Goal: Task Accomplishment & Management: Use online tool/utility

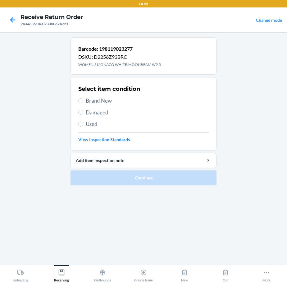
click at [101, 102] on span "Brand New" at bounding box center [147, 101] width 123 height 8
click at [83, 102] on input "Brand New" at bounding box center [80, 100] width 5 height 5
radio input "true"
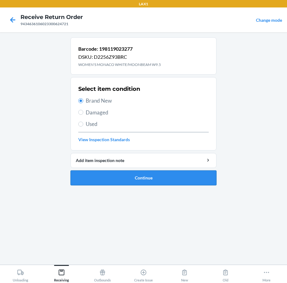
click at [119, 176] on button "Continue" at bounding box center [144, 177] width 146 height 15
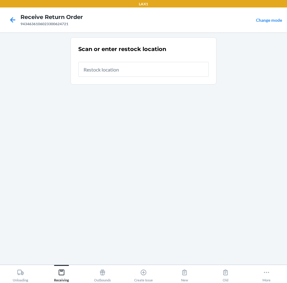
click at [167, 71] on input "text" at bounding box center [143, 69] width 130 height 15
type input "RTCART090"
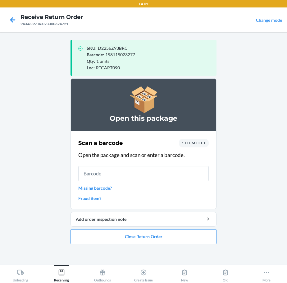
click at [189, 172] on input "text" at bounding box center [143, 173] width 130 height 15
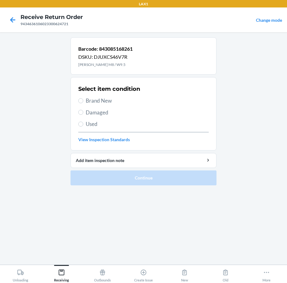
click at [105, 100] on span "Brand New" at bounding box center [147, 101] width 123 height 8
click at [83, 100] on input "Brand New" at bounding box center [80, 100] width 5 height 5
radio input "true"
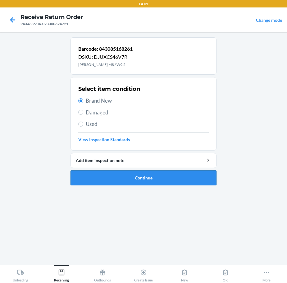
click at [124, 176] on button "Continue" at bounding box center [144, 177] width 146 height 15
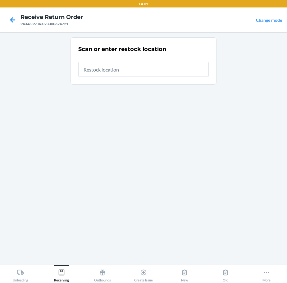
click at [162, 71] on input "text" at bounding box center [143, 69] width 130 height 15
type input "RTCART090"
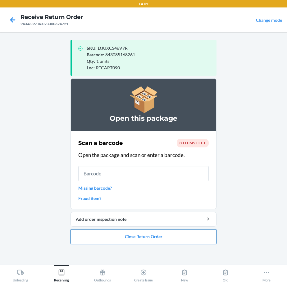
click at [145, 240] on button "Close Return Order" at bounding box center [144, 236] width 146 height 15
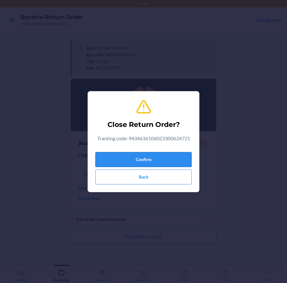
click at [168, 156] on button "Confirm" at bounding box center [143, 159] width 96 height 15
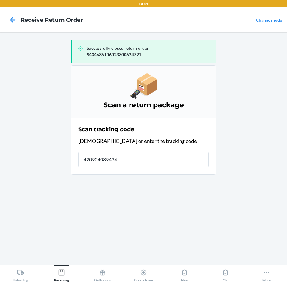
type input "4209240894346"
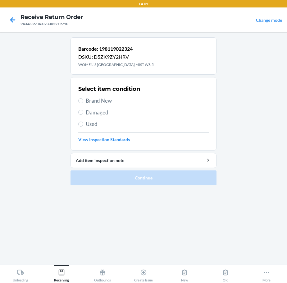
click at [78, 98] on label "Brand New" at bounding box center [143, 101] width 130 height 8
click at [78, 98] on input "Brand New" at bounding box center [80, 100] width 5 height 5
radio input "true"
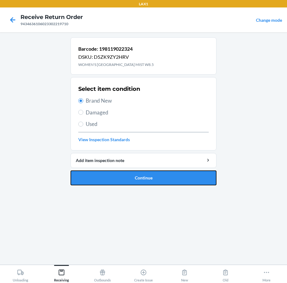
drag, startPoint x: 108, startPoint y: 172, endPoint x: 111, endPoint y: 167, distance: 5.8
click at [110, 172] on button "Continue" at bounding box center [144, 177] width 146 height 15
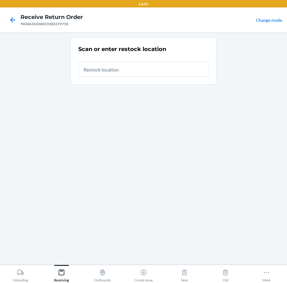
click at [138, 72] on input "text" at bounding box center [143, 69] width 130 height 15
type input "RTCART090"
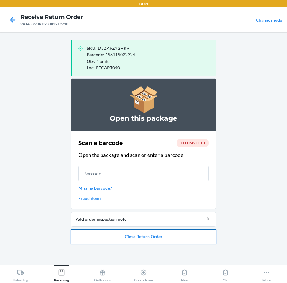
click at [126, 238] on button "Close Return Order" at bounding box center [144, 236] width 146 height 15
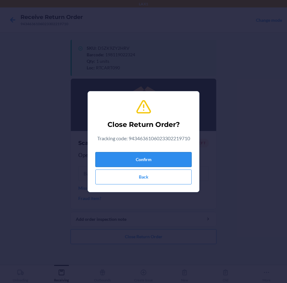
click at [161, 158] on button "Confirm" at bounding box center [143, 159] width 96 height 15
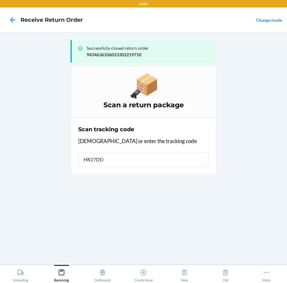
type input "HR27DD3"
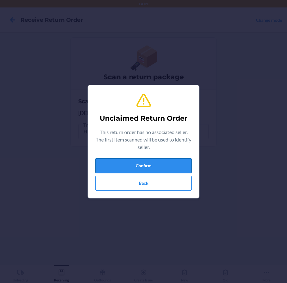
click at [157, 165] on button "Confirm" at bounding box center [143, 165] width 96 height 15
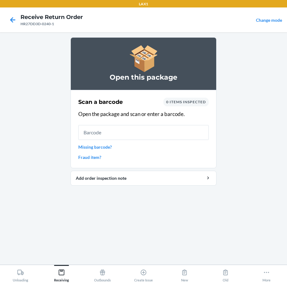
click at [128, 130] on input "text" at bounding box center [143, 132] width 130 height 15
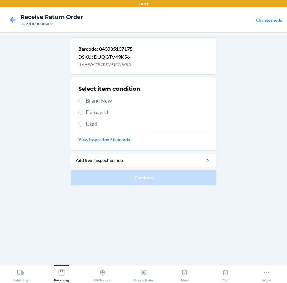
drag, startPoint x: 86, startPoint y: 101, endPoint x: 91, endPoint y: 121, distance: 20.1
click at [86, 101] on span "Brand New" at bounding box center [147, 101] width 123 height 8
click at [83, 101] on input "Brand New" at bounding box center [80, 100] width 5 height 5
radio input "true"
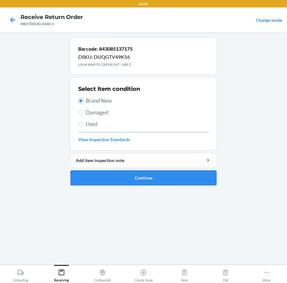
drag, startPoint x: 109, startPoint y: 173, endPoint x: 116, endPoint y: 171, distance: 7.5
click at [114, 172] on button "Continue" at bounding box center [144, 177] width 146 height 15
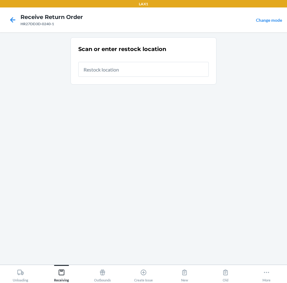
click at [154, 73] on input "text" at bounding box center [143, 69] width 130 height 15
type input "RTCART090"
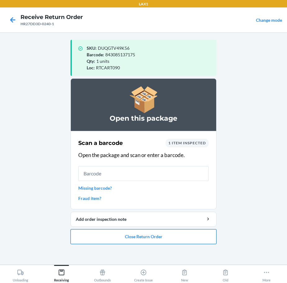
click at [174, 234] on button "Close Return Order" at bounding box center [144, 236] width 146 height 15
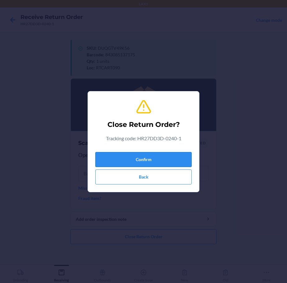
click at [188, 161] on button "Confirm" at bounding box center [143, 159] width 96 height 15
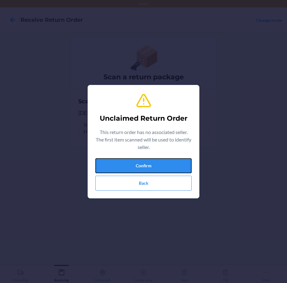
click at [188, 161] on button "Confirm" at bounding box center [143, 165] width 96 height 15
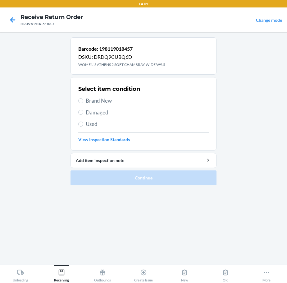
click at [108, 102] on span "Brand New" at bounding box center [147, 101] width 123 height 8
click at [83, 102] on input "Brand New" at bounding box center [80, 100] width 5 height 5
radio input "true"
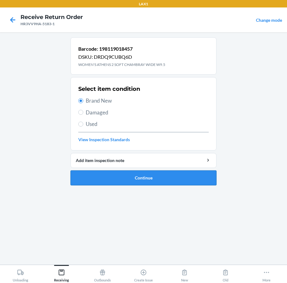
click at [116, 180] on button "Continue" at bounding box center [144, 177] width 146 height 15
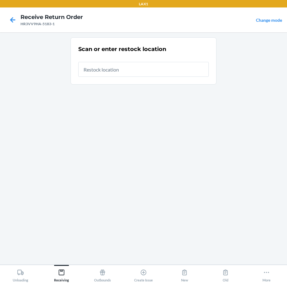
click at [130, 67] on input "text" at bounding box center [143, 69] width 130 height 15
type input "RTCART090"
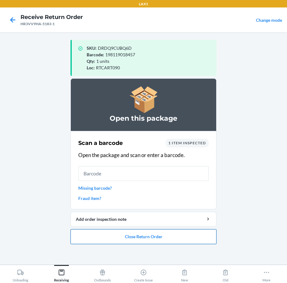
click at [127, 237] on button "Close Return Order" at bounding box center [144, 236] width 146 height 15
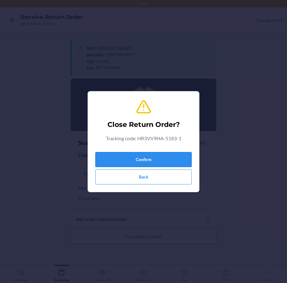
click at [150, 158] on button "Confirm" at bounding box center [143, 159] width 96 height 15
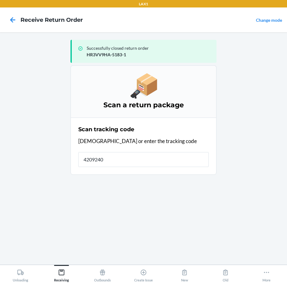
type input "42092408"
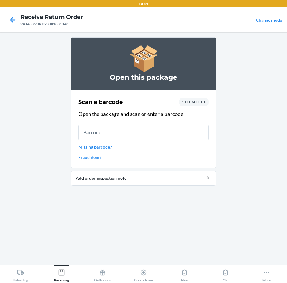
click at [146, 132] on input "text" at bounding box center [143, 132] width 130 height 15
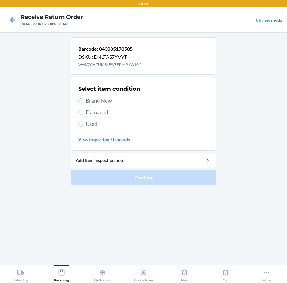
click at [84, 99] on label "Brand New" at bounding box center [143, 101] width 130 height 8
click at [83, 99] on input "Brand New" at bounding box center [80, 100] width 5 height 5
radio input "true"
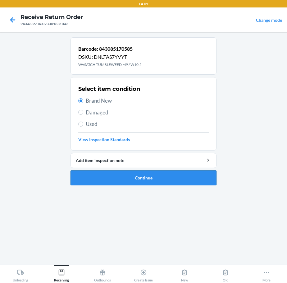
click at [123, 174] on button "Continue" at bounding box center [144, 177] width 146 height 15
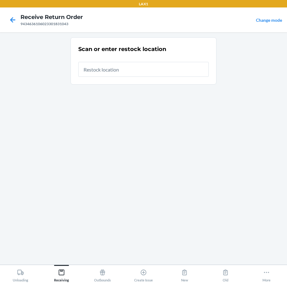
click at [170, 69] on input "text" at bounding box center [143, 69] width 130 height 15
type input "RTCART090"
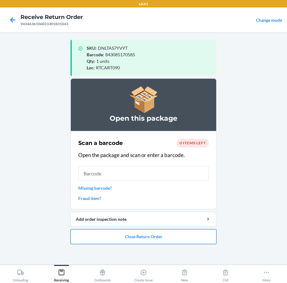
click at [180, 235] on button "Close Return Order" at bounding box center [144, 236] width 146 height 15
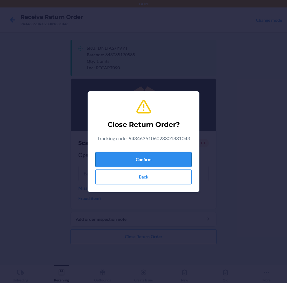
click at [177, 157] on button "Confirm" at bounding box center [143, 159] width 96 height 15
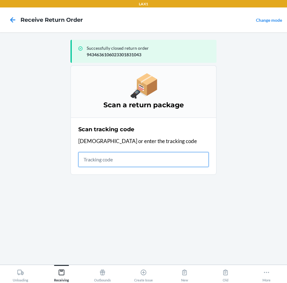
click at [180, 162] on input "text" at bounding box center [143, 159] width 130 height 15
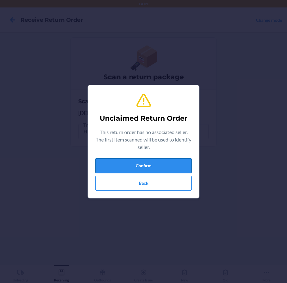
click at [152, 167] on button "Confirm" at bounding box center [143, 165] width 96 height 15
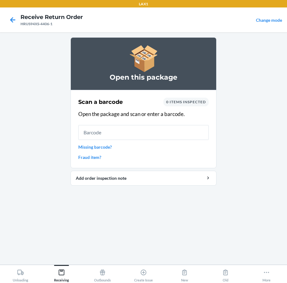
click at [147, 135] on input "text" at bounding box center [143, 132] width 130 height 15
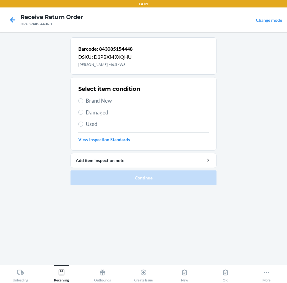
drag, startPoint x: 80, startPoint y: 103, endPoint x: 82, endPoint y: 117, distance: 14.1
click at [80, 104] on label "Brand New" at bounding box center [143, 101] width 130 height 8
click at [80, 103] on input "Brand New" at bounding box center [80, 100] width 5 height 5
radio input "true"
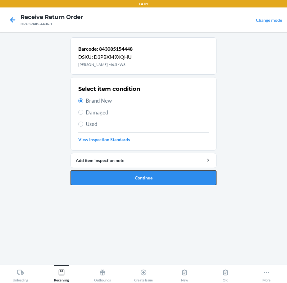
drag, startPoint x: 102, startPoint y: 175, endPoint x: 106, endPoint y: 170, distance: 6.6
click at [102, 175] on button "Continue" at bounding box center [144, 177] width 146 height 15
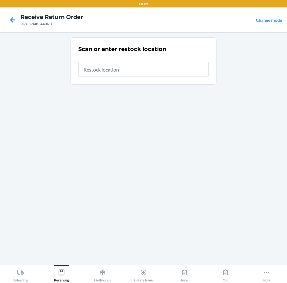
click at [145, 71] on input "text" at bounding box center [143, 69] width 130 height 15
type input "RTCART090"
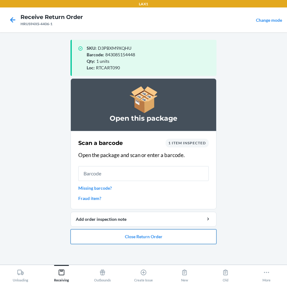
click at [155, 235] on button "Close Return Order" at bounding box center [144, 236] width 146 height 15
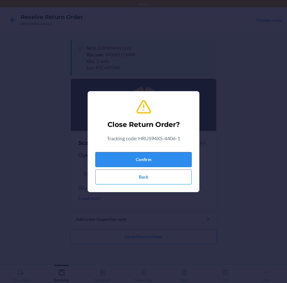
click at [169, 158] on button "Confirm" at bounding box center [143, 159] width 96 height 15
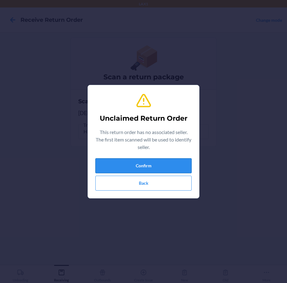
click at [170, 161] on button "Confirm" at bounding box center [143, 165] width 96 height 15
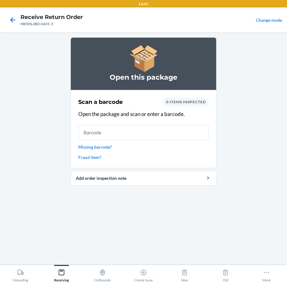
click at [146, 130] on input "text" at bounding box center [143, 132] width 130 height 15
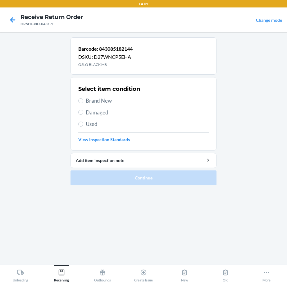
click at [108, 100] on span "Brand New" at bounding box center [147, 101] width 123 height 8
click at [83, 100] on input "Brand New" at bounding box center [80, 100] width 5 height 5
radio input "true"
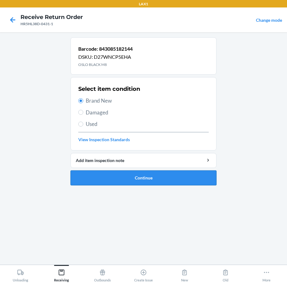
click at [172, 178] on button "Continue" at bounding box center [144, 177] width 146 height 15
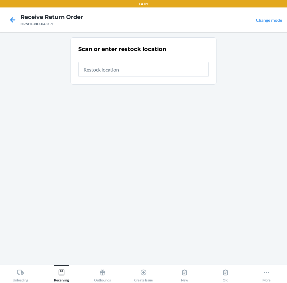
click at [156, 73] on input "text" at bounding box center [143, 69] width 130 height 15
type input "RTCART090"
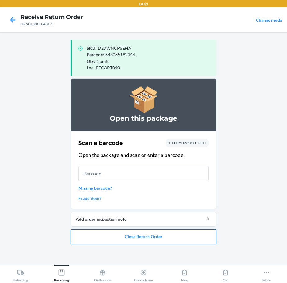
click at [143, 237] on button "Close Return Order" at bounding box center [144, 236] width 146 height 15
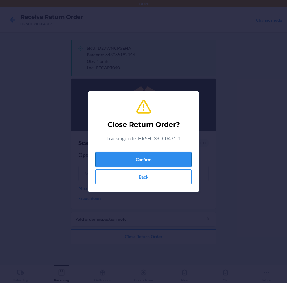
click at [175, 159] on button "Confirm" at bounding box center [143, 159] width 96 height 15
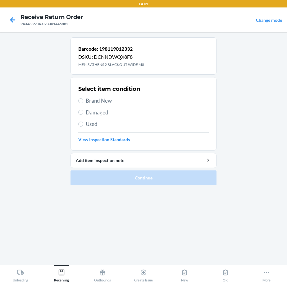
click at [107, 98] on span "Brand New" at bounding box center [147, 101] width 123 height 8
click at [83, 98] on input "Brand New" at bounding box center [80, 100] width 5 height 5
radio input "true"
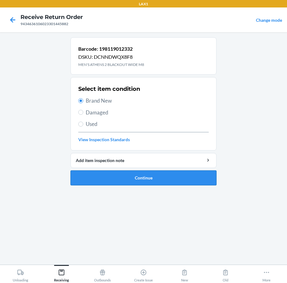
click at [109, 173] on button "Continue" at bounding box center [144, 177] width 146 height 15
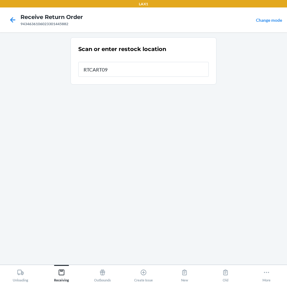
type input "RTCART090"
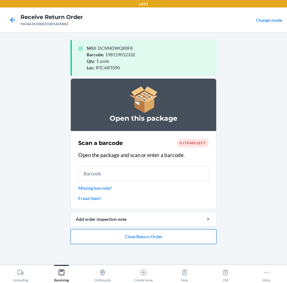
click at [138, 234] on button "Close Return Order" at bounding box center [144, 236] width 146 height 15
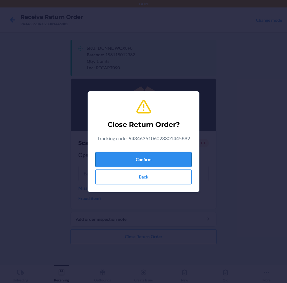
click at [162, 162] on button "Confirm" at bounding box center [143, 159] width 96 height 15
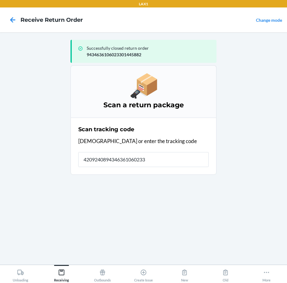
type input "42092408943463610602330"
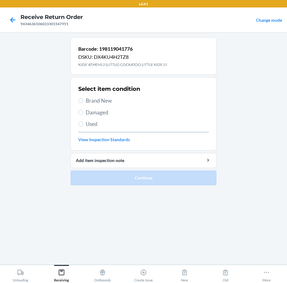
click at [96, 102] on span "Brand New" at bounding box center [147, 101] width 123 height 8
click at [83, 102] on input "Brand New" at bounding box center [80, 100] width 5 height 5
radio input "true"
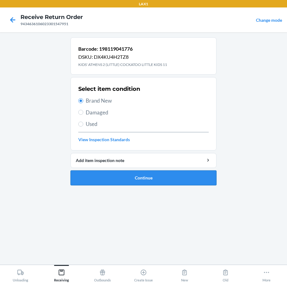
click at [102, 176] on button "Continue" at bounding box center [144, 177] width 146 height 15
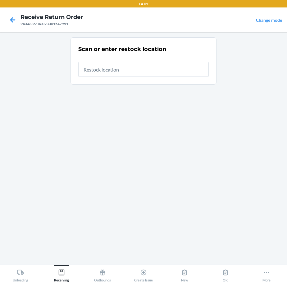
click at [175, 70] on input "text" at bounding box center [143, 69] width 130 height 15
type input "RTCART090"
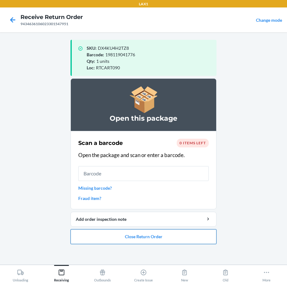
click at [178, 237] on button "Close Return Order" at bounding box center [144, 236] width 146 height 15
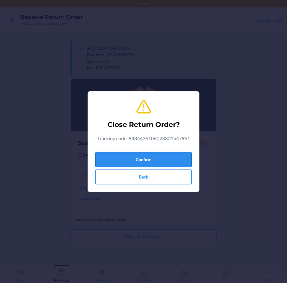
drag, startPoint x: 172, startPoint y: 157, endPoint x: 172, endPoint y: 154, distance: 3.4
click at [172, 154] on button "Confirm" at bounding box center [143, 159] width 96 height 15
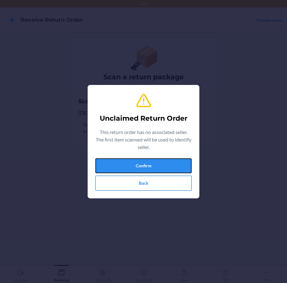
drag, startPoint x: 167, startPoint y: 170, endPoint x: 171, endPoint y: 178, distance: 8.6
click at [171, 178] on div "Confirm Back" at bounding box center [143, 174] width 96 height 32
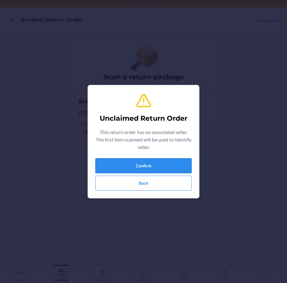
click at [174, 167] on button "Confirm" at bounding box center [143, 165] width 96 height 15
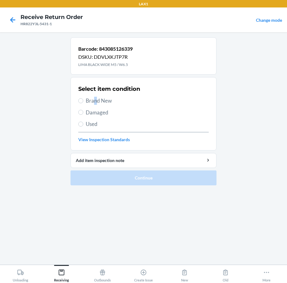
click at [96, 100] on span "Brand New" at bounding box center [147, 101] width 123 height 8
drag, startPoint x: 81, startPoint y: 102, endPoint x: 103, endPoint y: 137, distance: 41.0
click at [87, 109] on div "Select item condition Brand New Damaged Used View Inspection Standards" at bounding box center [143, 114] width 130 height 62
click at [80, 98] on label "Brand New" at bounding box center [143, 101] width 130 height 8
click at [80, 98] on input "Brand New" at bounding box center [80, 100] width 5 height 5
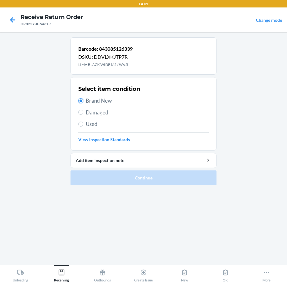
radio input "true"
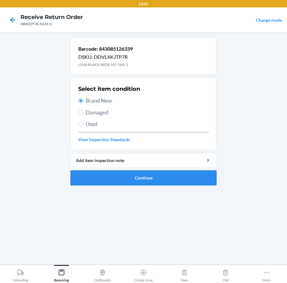
click at [105, 176] on button "Continue" at bounding box center [144, 177] width 146 height 15
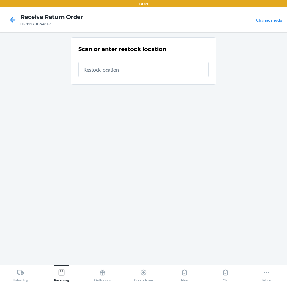
click at [179, 71] on input "text" at bounding box center [143, 69] width 130 height 15
type input "RTCART090"
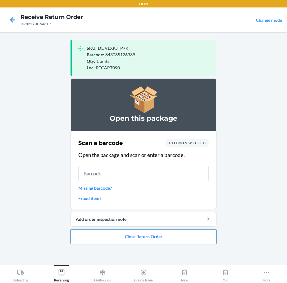
click at [153, 236] on button "Close Return Order" at bounding box center [144, 236] width 146 height 15
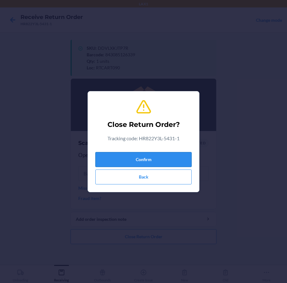
click at [176, 158] on button "Confirm" at bounding box center [143, 159] width 96 height 15
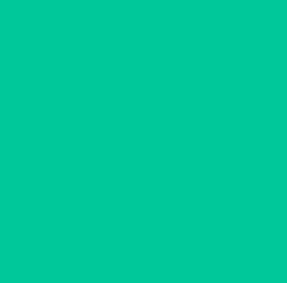
click at [176, 158] on input "text" at bounding box center [143, 159] width 130 height 15
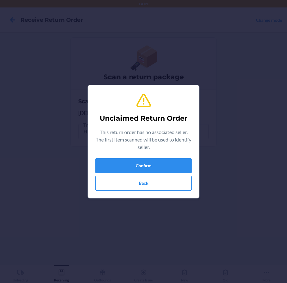
click at [180, 156] on div "Unclaimed Return Order This return order has no associated seller. The first it…" at bounding box center [143, 141] width 96 height 103
click at [183, 162] on button "Confirm" at bounding box center [143, 165] width 96 height 15
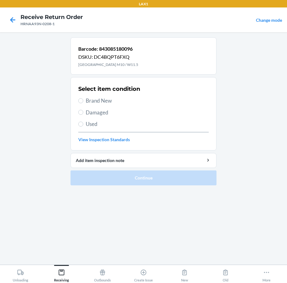
click at [97, 98] on span "Brand New" at bounding box center [147, 101] width 123 height 8
click at [83, 98] on input "Brand New" at bounding box center [80, 100] width 5 height 5
radio input "true"
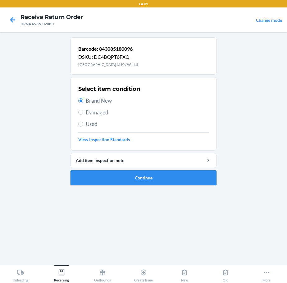
click at [123, 176] on button "Continue" at bounding box center [144, 177] width 146 height 15
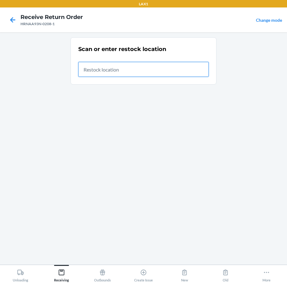
drag, startPoint x: 147, startPoint y: 66, endPoint x: 150, endPoint y: 65, distance: 3.5
click at [150, 65] on input "text" at bounding box center [143, 69] width 130 height 15
type input "RTCART090"
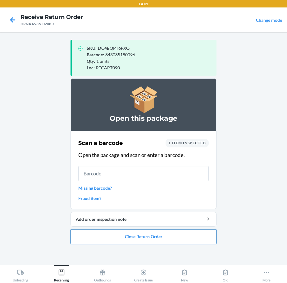
click at [141, 236] on button "Close Return Order" at bounding box center [144, 236] width 146 height 15
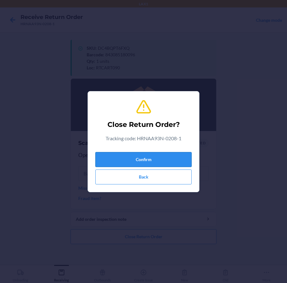
click at [172, 156] on button "Confirm" at bounding box center [143, 159] width 96 height 15
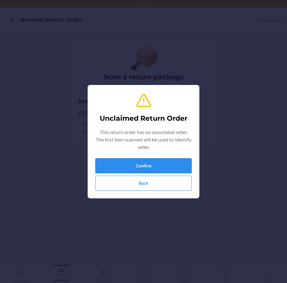
click at [161, 161] on button "Confirm" at bounding box center [143, 165] width 96 height 15
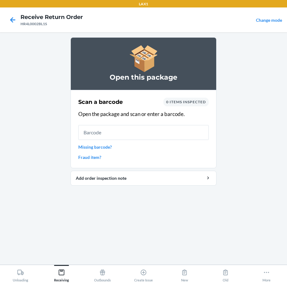
click at [156, 130] on input "text" at bounding box center [143, 132] width 130 height 15
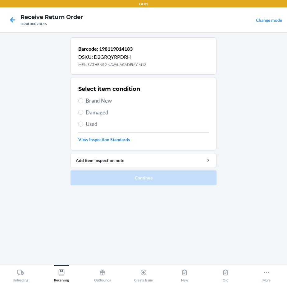
click at [89, 103] on span "Brand New" at bounding box center [147, 101] width 123 height 8
click at [83, 103] on input "Brand New" at bounding box center [80, 100] width 5 height 5
radio input "true"
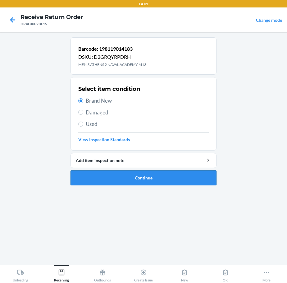
click at [86, 178] on button "Continue" at bounding box center [144, 177] width 146 height 15
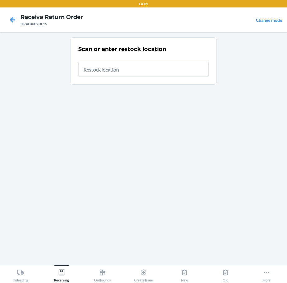
click at [148, 71] on input "text" at bounding box center [143, 69] width 130 height 15
type input "RTCART090"
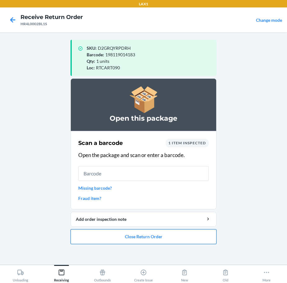
click at [114, 233] on button "Close Return Order" at bounding box center [144, 236] width 146 height 15
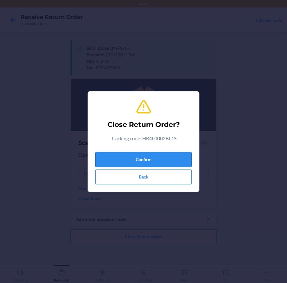
click at [158, 155] on button "Confirm" at bounding box center [143, 159] width 96 height 15
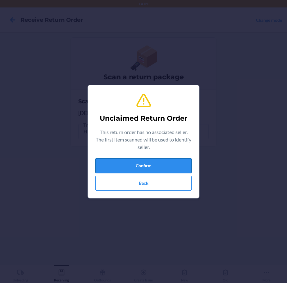
click at [158, 163] on button "Confirm" at bounding box center [143, 165] width 96 height 15
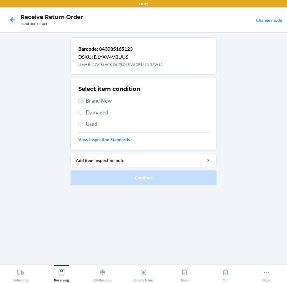
click at [81, 101] on input "Brand New" at bounding box center [80, 100] width 5 height 5
radio input "true"
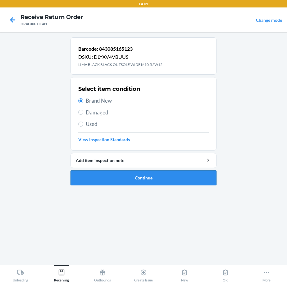
click at [98, 175] on button "Continue" at bounding box center [144, 177] width 146 height 15
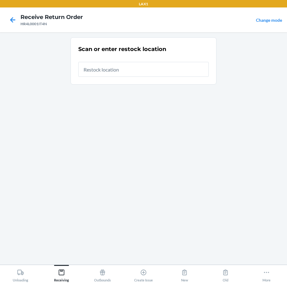
click at [187, 74] on input "text" at bounding box center [143, 69] width 130 height 15
type input "RTCART090"
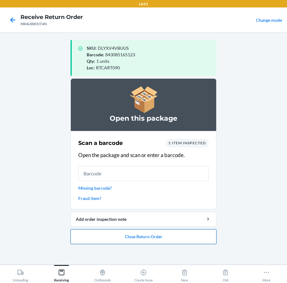
click at [135, 240] on button "Close Return Order" at bounding box center [144, 236] width 146 height 15
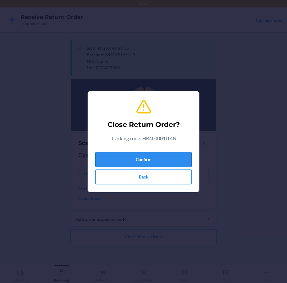
click at [155, 159] on button "Confirm" at bounding box center [143, 159] width 96 height 15
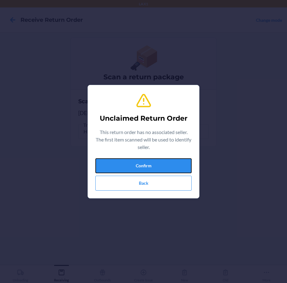
click at [155, 159] on button "Confirm" at bounding box center [143, 165] width 96 height 15
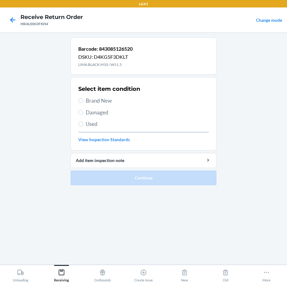
click at [105, 100] on span "Brand New" at bounding box center [147, 101] width 123 height 8
click at [83, 100] on input "Brand New" at bounding box center [80, 100] width 5 height 5
radio input "true"
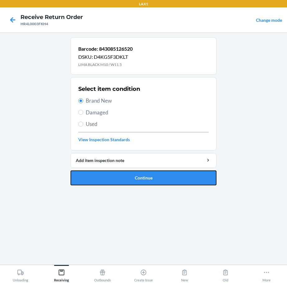
click at [134, 172] on button "Continue" at bounding box center [144, 177] width 146 height 15
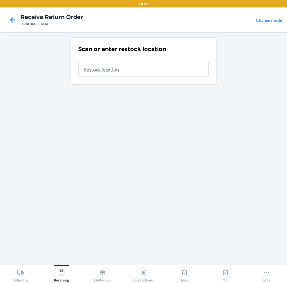
click at [171, 72] on input "text" at bounding box center [143, 69] width 130 height 15
click at [174, 71] on input "text" at bounding box center [143, 69] width 130 height 15
click at [161, 73] on input "text" at bounding box center [143, 69] width 130 height 15
type input "RTCART090"
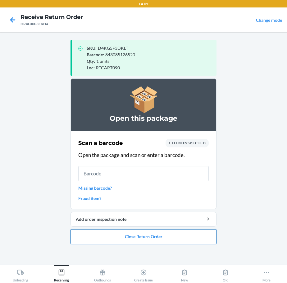
click at [122, 240] on button "Close Return Order" at bounding box center [144, 236] width 146 height 15
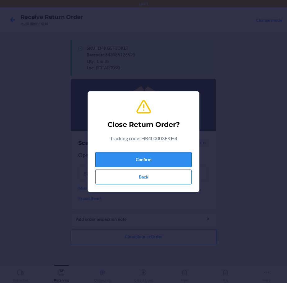
click at [167, 158] on button "Confirm" at bounding box center [143, 159] width 96 height 15
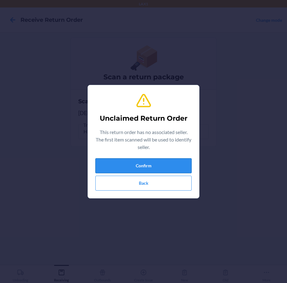
click at [150, 170] on button "Confirm" at bounding box center [143, 165] width 96 height 15
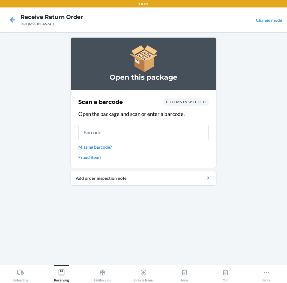
click at [169, 132] on input "text" at bounding box center [143, 132] width 130 height 15
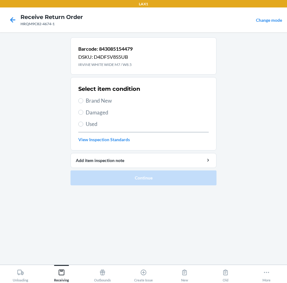
click at [94, 101] on span "Brand New" at bounding box center [147, 101] width 123 height 8
click at [83, 101] on input "Brand New" at bounding box center [80, 100] width 5 height 5
radio input "true"
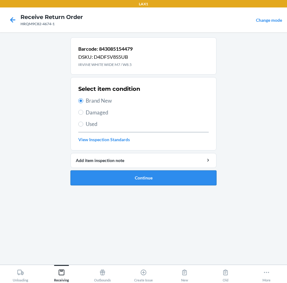
click at [133, 173] on button "Continue" at bounding box center [144, 177] width 146 height 15
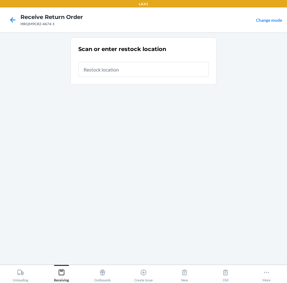
click at [179, 72] on input "text" at bounding box center [143, 69] width 130 height 15
type input "RTCART090"
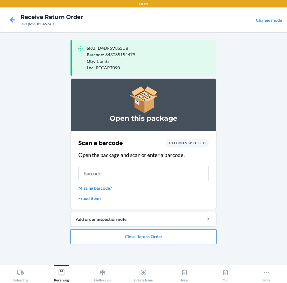
click at [163, 235] on button "Close Return Order" at bounding box center [144, 236] width 146 height 15
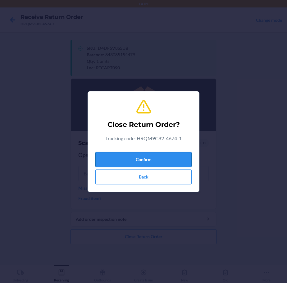
click at [180, 159] on button "Confirm" at bounding box center [143, 159] width 96 height 15
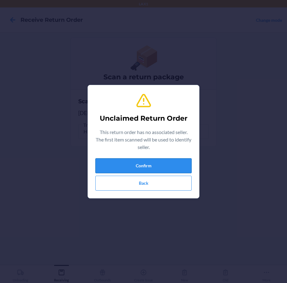
click at [159, 168] on button "Confirm" at bounding box center [143, 165] width 96 height 15
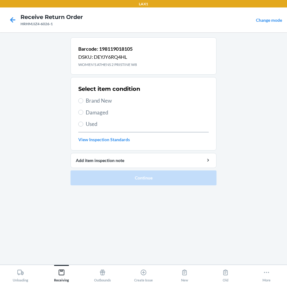
click at [100, 103] on span "Brand New" at bounding box center [147, 101] width 123 height 8
click at [83, 103] on input "Brand New" at bounding box center [80, 100] width 5 height 5
radio input "true"
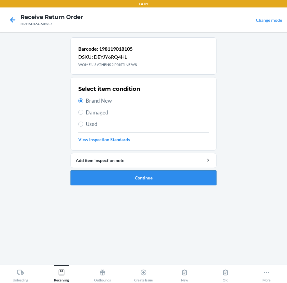
click at [111, 175] on button "Continue" at bounding box center [144, 177] width 146 height 15
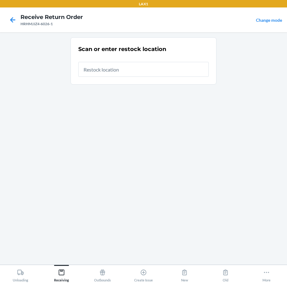
click at [156, 68] on input "text" at bounding box center [143, 69] width 130 height 15
type input "RTCART090"
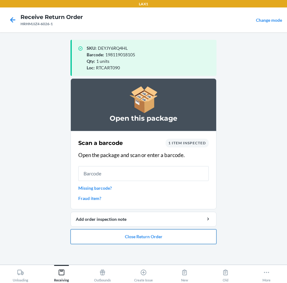
click at [173, 233] on button "Close Return Order" at bounding box center [144, 236] width 146 height 15
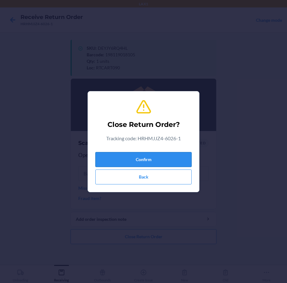
click at [170, 158] on button "Confirm" at bounding box center [143, 159] width 96 height 15
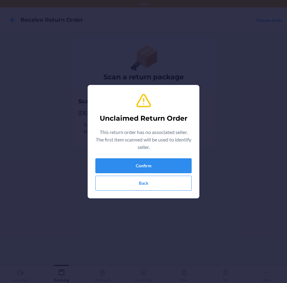
type input "198119002876"
click at [171, 160] on button "Confirm" at bounding box center [143, 165] width 96 height 15
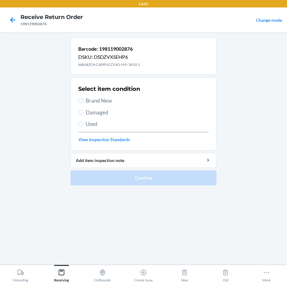
drag, startPoint x: 103, startPoint y: 99, endPoint x: 103, endPoint y: 103, distance: 4.1
click at [103, 102] on span "Brand New" at bounding box center [147, 101] width 123 height 8
click at [83, 102] on input "Brand New" at bounding box center [80, 100] width 5 height 5
radio input "true"
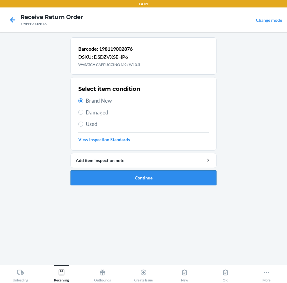
click at [115, 175] on button "Continue" at bounding box center [144, 177] width 146 height 15
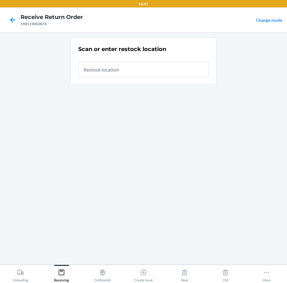
click at [191, 69] on input "text" at bounding box center [143, 69] width 130 height 15
type input "RTCART090"
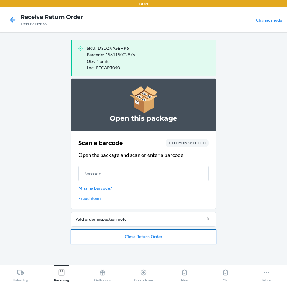
click at [156, 235] on button "Close Return Order" at bounding box center [144, 236] width 146 height 15
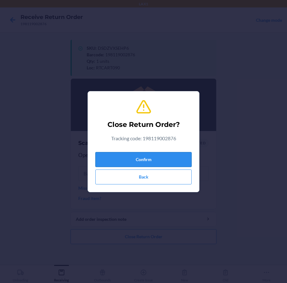
click at [171, 156] on button "Confirm" at bounding box center [143, 159] width 96 height 15
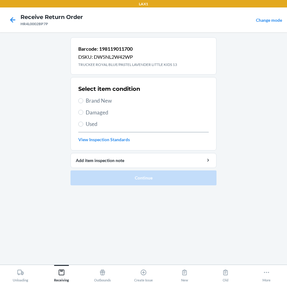
click at [98, 99] on span "Brand New" at bounding box center [147, 101] width 123 height 8
click at [83, 99] on input "Brand New" at bounding box center [80, 100] width 5 height 5
radio input "true"
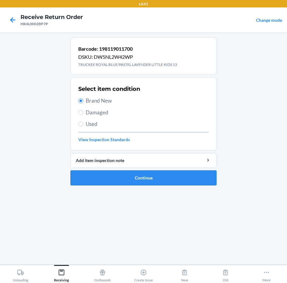
drag, startPoint x: 106, startPoint y: 178, endPoint x: 108, endPoint y: 176, distance: 3.5
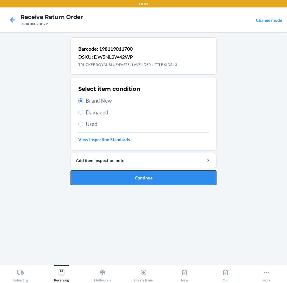
click at [106, 177] on button "Continue" at bounding box center [144, 177] width 146 height 15
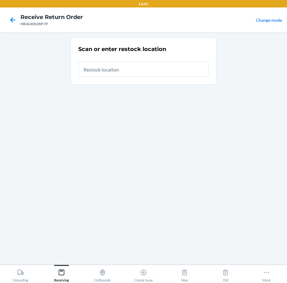
click at [164, 70] on input "text" at bounding box center [143, 69] width 130 height 15
type input "RTCART090"
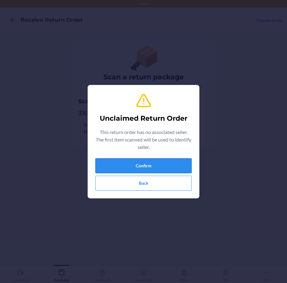
click at [156, 162] on button "Confirm" at bounding box center [143, 165] width 96 height 15
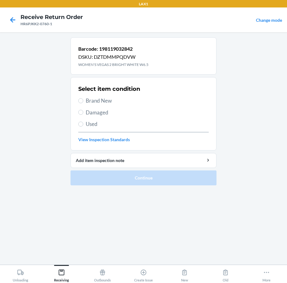
drag, startPoint x: 95, startPoint y: 100, endPoint x: 97, endPoint y: 110, distance: 10.3
click at [96, 102] on span "Brand New" at bounding box center [147, 101] width 123 height 8
click at [83, 102] on input "Brand New" at bounding box center [80, 100] width 5 height 5
radio input "true"
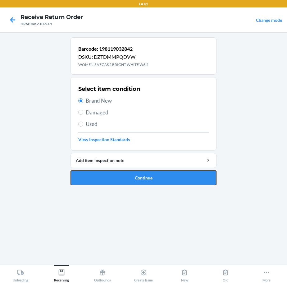
click at [86, 175] on button "Continue" at bounding box center [144, 177] width 146 height 15
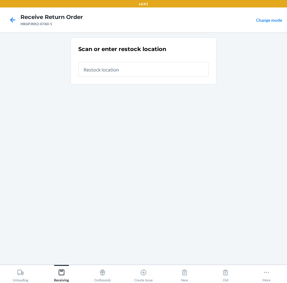
click at [149, 68] on input "text" at bounding box center [143, 69] width 130 height 15
type input "RTCART090"
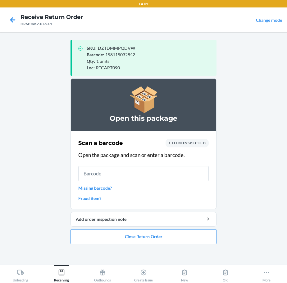
click at [155, 244] on ol "Open this package Scan a barcode 1 item inspected Open the package and scan or …" at bounding box center [144, 163] width 146 height 171
click at [155, 236] on button "Close Return Order" at bounding box center [144, 236] width 146 height 15
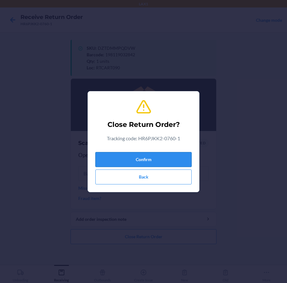
click at [166, 158] on button "Confirm" at bounding box center [143, 159] width 96 height 15
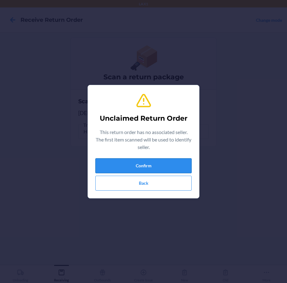
click at [159, 161] on button "Confirm" at bounding box center [143, 165] width 96 height 15
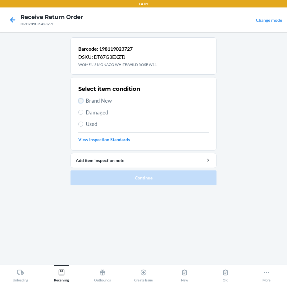
drag, startPoint x: 81, startPoint y: 100, endPoint x: 78, endPoint y: 119, distance: 19.6
click at [81, 100] on input "Brand New" at bounding box center [80, 100] width 5 height 5
radio input "true"
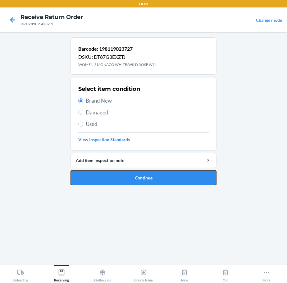
drag, startPoint x: 113, startPoint y: 181, endPoint x: 115, endPoint y: 178, distance: 3.8
click at [114, 181] on button "Continue" at bounding box center [144, 177] width 146 height 15
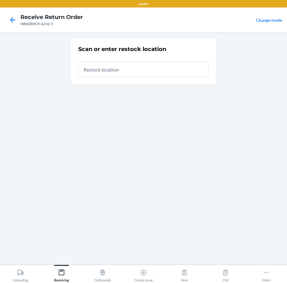
click at [185, 71] on input "text" at bounding box center [143, 69] width 130 height 15
type input "RTCART090"
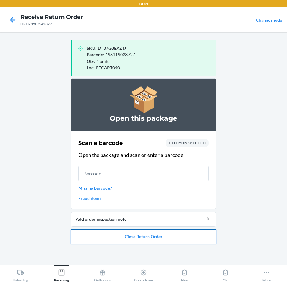
click at [158, 235] on button "Close Return Order" at bounding box center [144, 236] width 146 height 15
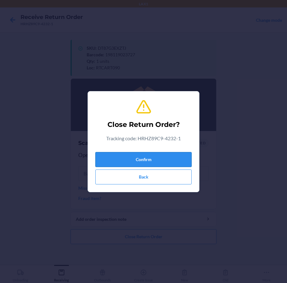
click at [181, 158] on button "Confirm" at bounding box center [143, 159] width 96 height 15
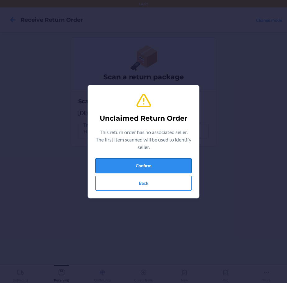
click at [175, 167] on button "Confirm" at bounding box center [143, 165] width 96 height 15
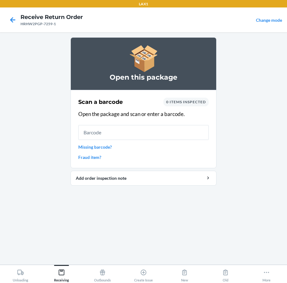
click at [165, 141] on div "Scan a barcode 0 items inspected Open the package and scan or enter a barcode. …" at bounding box center [143, 129] width 130 height 66
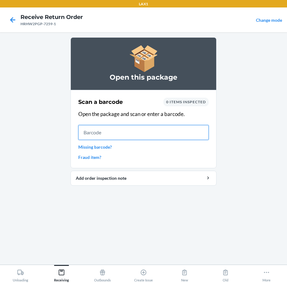
click at [167, 133] on input "text" at bounding box center [143, 132] width 130 height 15
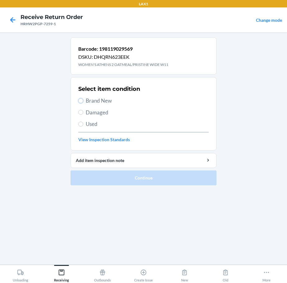
click at [84, 99] on label "Brand New" at bounding box center [143, 101] width 130 height 8
click at [83, 99] on input "Brand New" at bounding box center [80, 100] width 5 height 5
radio input "true"
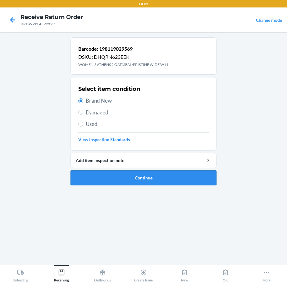
click at [172, 175] on button "Continue" at bounding box center [144, 177] width 146 height 15
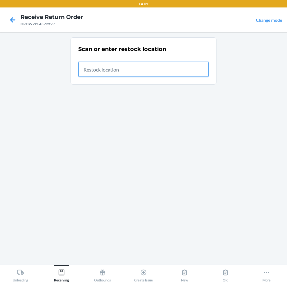
click at [130, 66] on input "text" at bounding box center [143, 69] width 130 height 15
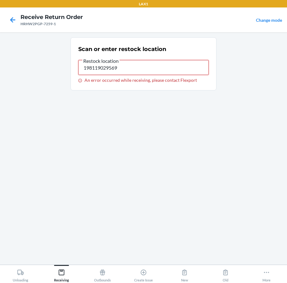
click at [124, 64] on input "198119029569" at bounding box center [143, 67] width 130 height 15
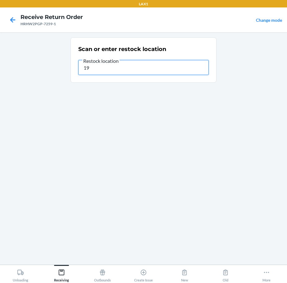
type input "1"
click at [186, 72] on input "text" at bounding box center [143, 69] width 130 height 15
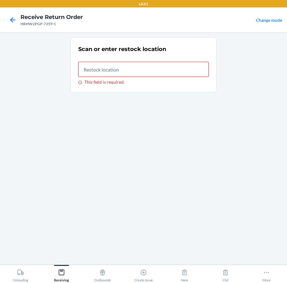
click at [180, 68] on input "This field is required." at bounding box center [143, 69] width 130 height 15
type input "RTCART090"
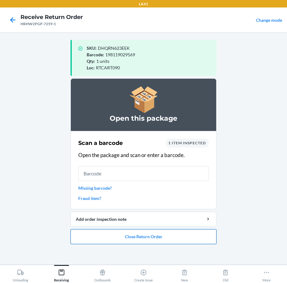
click at [149, 235] on button "Close Return Order" at bounding box center [144, 236] width 146 height 15
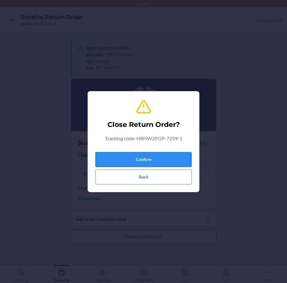
click at [171, 158] on button "Confirm" at bounding box center [143, 159] width 96 height 15
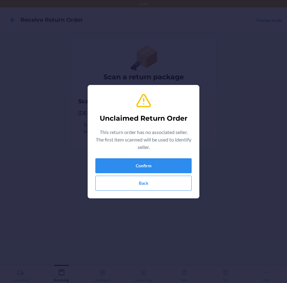
click at [171, 158] on div "Unclaimed Return Order This return order has no associated seller. The first it…" at bounding box center [143, 141] width 96 height 103
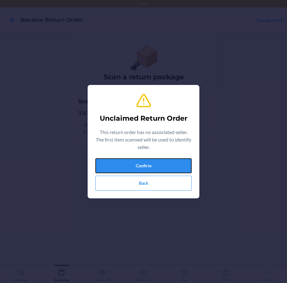
drag, startPoint x: 166, startPoint y: 161, endPoint x: 180, endPoint y: 195, distance: 36.6
click at [180, 192] on div "Unclaimed Return Order This return order has no associated seller. The first it…" at bounding box center [143, 141] width 96 height 103
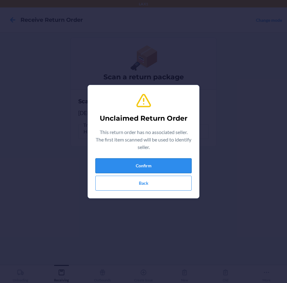
click at [176, 163] on button "Confirm" at bounding box center [143, 165] width 96 height 15
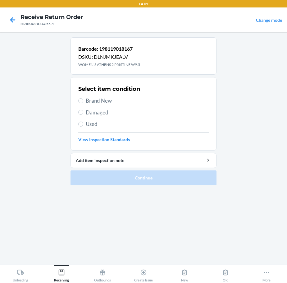
click at [94, 101] on span "Brand New" at bounding box center [147, 101] width 123 height 8
click at [83, 101] on input "Brand New" at bounding box center [80, 100] width 5 height 5
radio input "true"
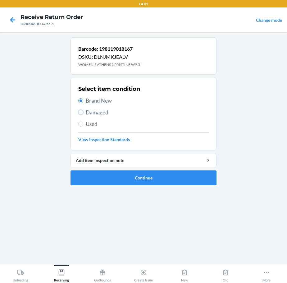
drag, startPoint x: 82, startPoint y: 112, endPoint x: 87, endPoint y: 110, distance: 4.9
click at [87, 110] on label "Damaged" at bounding box center [143, 112] width 130 height 8
click at [83, 110] on input "Damaged" at bounding box center [80, 112] width 5 height 5
radio input "true"
radio input "false"
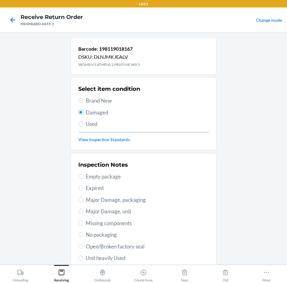
click at [110, 255] on span "Unit heavily Used" at bounding box center [147, 258] width 123 height 8
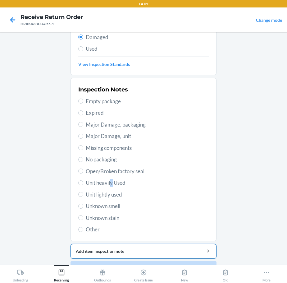
scroll to position [92, 0]
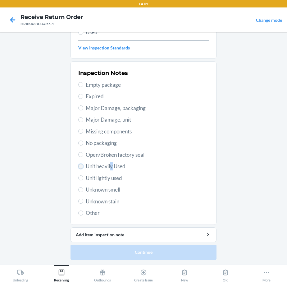
click at [79, 165] on input "Unit heavily Used" at bounding box center [80, 166] width 5 height 5
radio input "true"
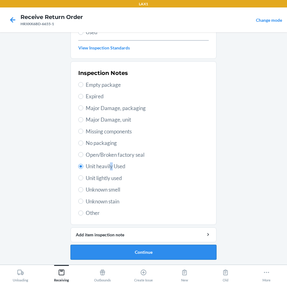
click at [90, 250] on button "Continue" at bounding box center [144, 251] width 146 height 15
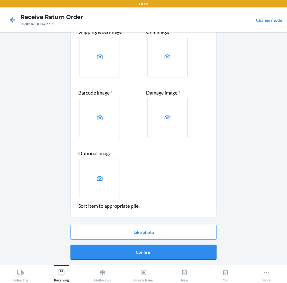
click at [130, 253] on button "Confirm" at bounding box center [144, 251] width 146 height 15
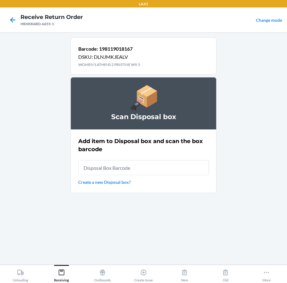
click at [172, 167] on input "text" at bounding box center [143, 167] width 130 height 15
type input "RB0000018GA"
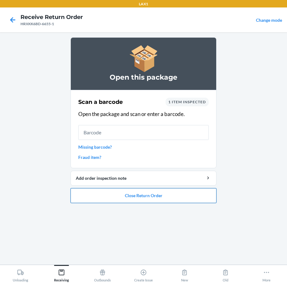
click at [129, 192] on button "Close Return Order" at bounding box center [144, 195] width 146 height 15
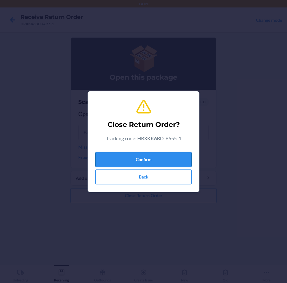
click at [154, 153] on button "Confirm" at bounding box center [143, 159] width 96 height 15
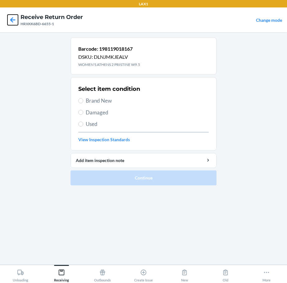
click at [11, 21] on icon at bounding box center [12, 19] width 5 height 5
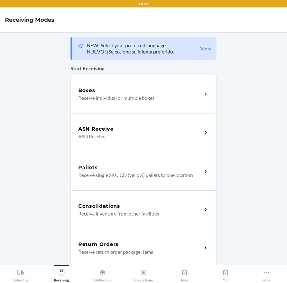
click at [85, 244] on h5 "Return Orders" at bounding box center [98, 243] width 40 height 7
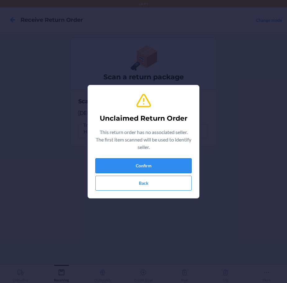
click at [154, 161] on button "Confirm" at bounding box center [143, 165] width 96 height 15
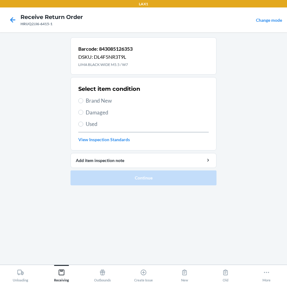
click at [106, 102] on span "Brand New" at bounding box center [147, 101] width 123 height 8
click at [83, 102] on input "Brand New" at bounding box center [80, 100] width 5 height 5
radio input "true"
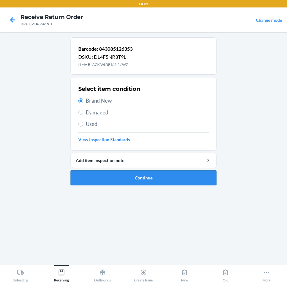
click at [168, 178] on button "Continue" at bounding box center [144, 177] width 146 height 15
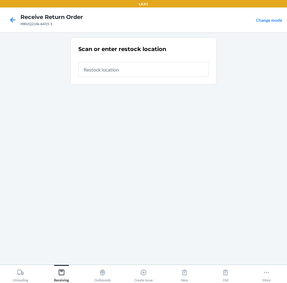
click at [166, 72] on input "text" at bounding box center [143, 69] width 130 height 15
type input "RTCART090"
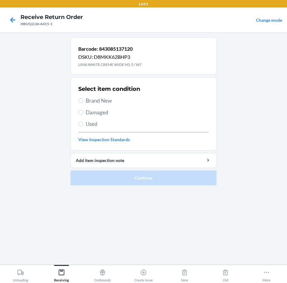
click at [101, 101] on span "Brand New" at bounding box center [147, 101] width 123 height 8
click at [83, 101] on input "Brand New" at bounding box center [80, 100] width 5 height 5
radio input "true"
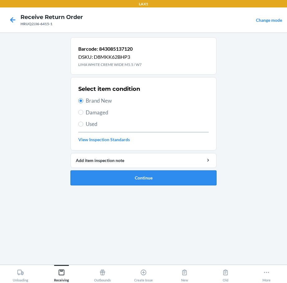
click at [132, 176] on button "Continue" at bounding box center [144, 177] width 146 height 15
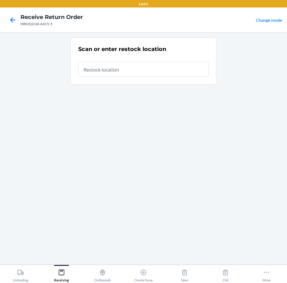
click at [185, 74] on input "text" at bounding box center [143, 69] width 130 height 15
type input "RTCART090"
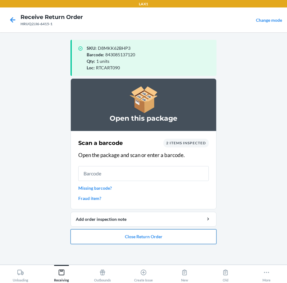
click at [190, 230] on button "Close Return Order" at bounding box center [144, 236] width 146 height 15
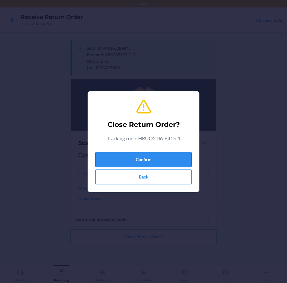
click at [185, 155] on button "Confirm" at bounding box center [143, 159] width 96 height 15
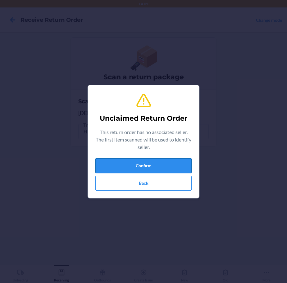
click at [178, 162] on button "Confirm" at bounding box center [143, 165] width 96 height 15
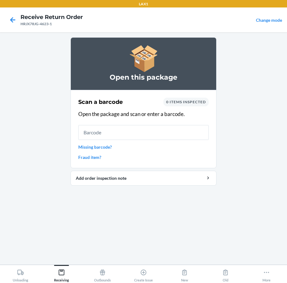
click at [169, 135] on input "text" at bounding box center [143, 132] width 130 height 15
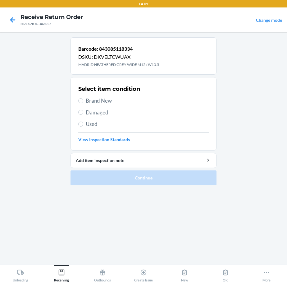
click at [102, 99] on span "Brand New" at bounding box center [147, 101] width 123 height 8
click at [83, 99] on input "Brand New" at bounding box center [80, 100] width 5 height 5
radio input "true"
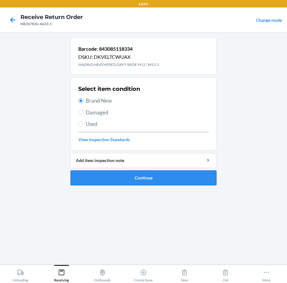
click at [102, 175] on button "Continue" at bounding box center [144, 177] width 146 height 15
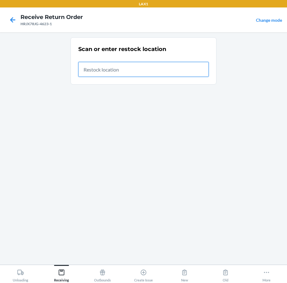
click at [169, 74] on input "text" at bounding box center [143, 69] width 130 height 15
type input "RTCART090"
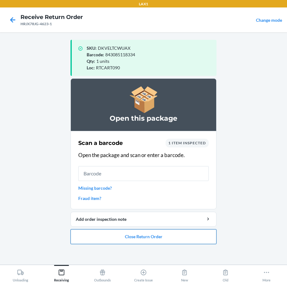
click at [165, 234] on button "Close Return Order" at bounding box center [144, 236] width 146 height 15
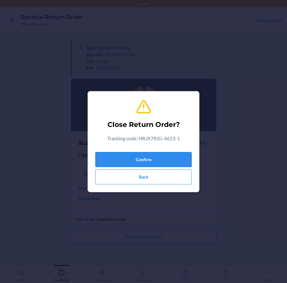
click at [168, 154] on button "Confirm" at bounding box center [143, 159] width 96 height 15
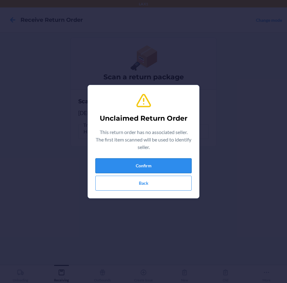
click at [180, 162] on button "Confirm" at bounding box center [143, 165] width 96 height 15
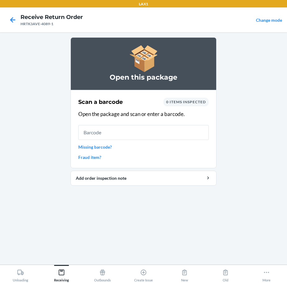
click at [173, 132] on input "text" at bounding box center [143, 132] width 130 height 15
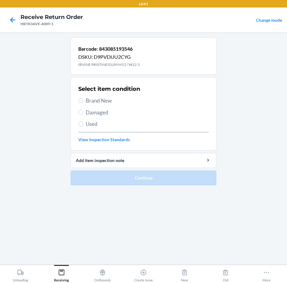
click at [107, 101] on span "Brand New" at bounding box center [147, 101] width 123 height 8
click at [83, 101] on input "Brand New" at bounding box center [80, 100] width 5 height 5
radio input "true"
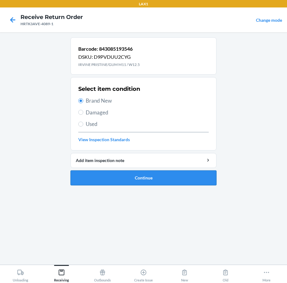
click at [108, 176] on button "Continue" at bounding box center [144, 177] width 146 height 15
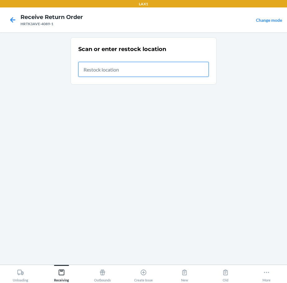
click at [190, 69] on input "text" at bounding box center [143, 69] width 130 height 15
type input "RTCART090"
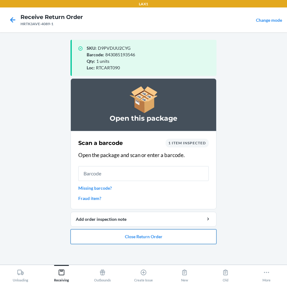
click at [163, 233] on button "Close Return Order" at bounding box center [144, 236] width 146 height 15
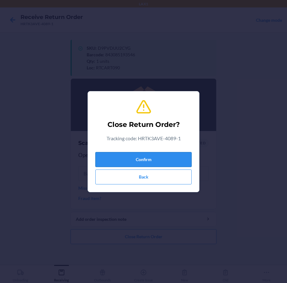
click at [182, 158] on button "Confirm" at bounding box center [143, 159] width 96 height 15
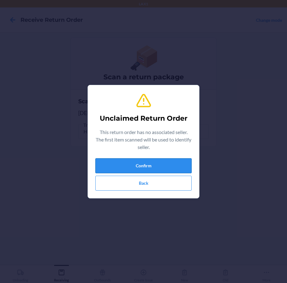
click at [175, 161] on button "Confirm" at bounding box center [143, 165] width 96 height 15
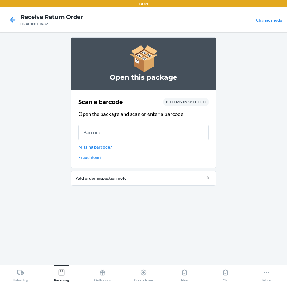
click at [172, 135] on input "text" at bounding box center [143, 132] width 130 height 15
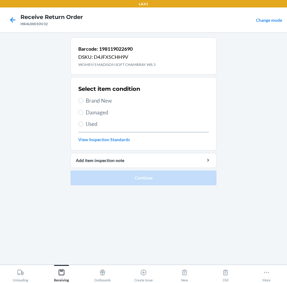
click at [78, 100] on section "Select item condition Brand New Damaged Used View Inspection Standards" at bounding box center [144, 113] width 146 height 73
click at [92, 101] on span "Brand New" at bounding box center [147, 101] width 123 height 8
click at [83, 101] on input "Brand New" at bounding box center [80, 100] width 5 height 5
radio input "true"
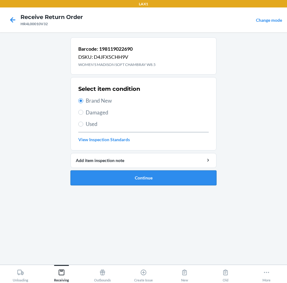
click at [109, 172] on button "Continue" at bounding box center [144, 177] width 146 height 15
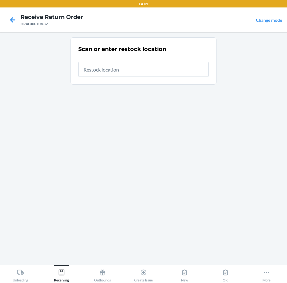
click at [141, 69] on input "text" at bounding box center [143, 69] width 130 height 15
type input "RTCART090"
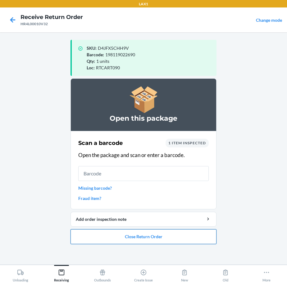
click at [161, 236] on button "Close Return Order" at bounding box center [144, 236] width 146 height 15
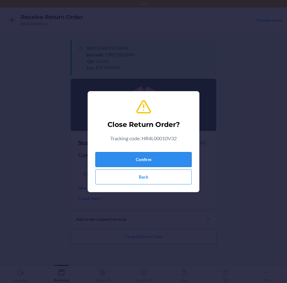
click at [160, 158] on button "Confirm" at bounding box center [143, 159] width 96 height 15
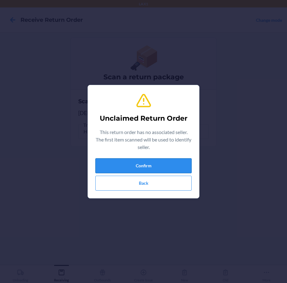
click at [182, 162] on button "Confirm" at bounding box center [143, 165] width 96 height 15
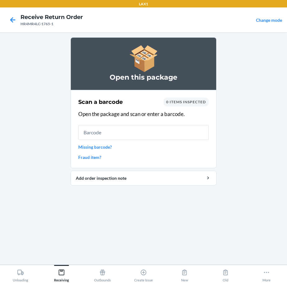
click at [187, 137] on input "text" at bounding box center [143, 132] width 130 height 15
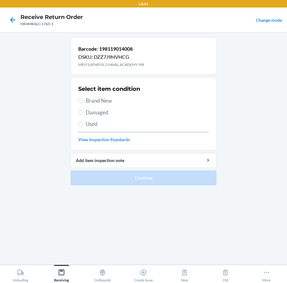
click at [84, 101] on label "Brand New" at bounding box center [143, 101] width 130 height 8
click at [83, 101] on input "Brand New" at bounding box center [80, 100] width 5 height 5
radio input "true"
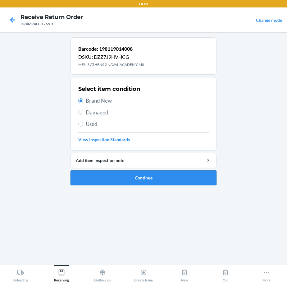
click at [99, 175] on button "Continue" at bounding box center [144, 177] width 146 height 15
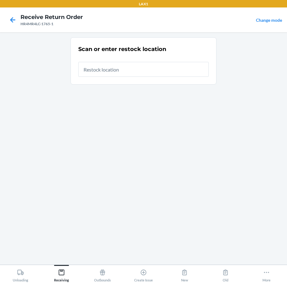
click at [169, 73] on input "text" at bounding box center [143, 69] width 130 height 15
type input "RTCART090"
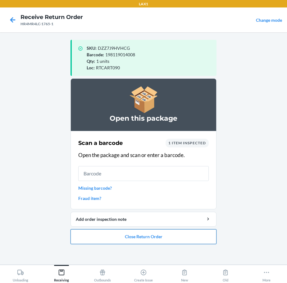
click at [129, 237] on button "Close Return Order" at bounding box center [144, 236] width 146 height 15
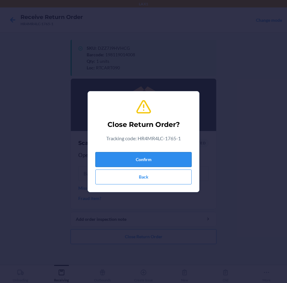
click at [160, 160] on button "Confirm" at bounding box center [143, 159] width 96 height 15
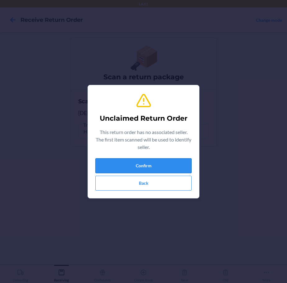
drag, startPoint x: 166, startPoint y: 162, endPoint x: 172, endPoint y: 170, distance: 9.3
click at [172, 170] on button "Confirm" at bounding box center [143, 165] width 96 height 15
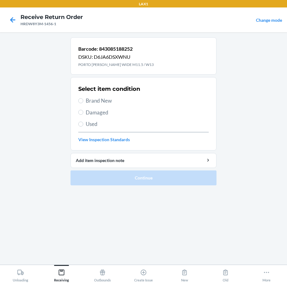
drag, startPoint x: 92, startPoint y: 100, endPoint x: 99, endPoint y: 111, distance: 13.1
click at [93, 99] on span "Brand New" at bounding box center [147, 101] width 123 height 8
click at [79, 101] on input "Brand New" at bounding box center [80, 100] width 5 height 5
radio input "true"
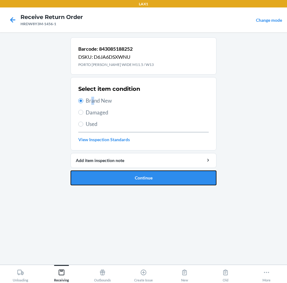
drag, startPoint x: 112, startPoint y: 174, endPoint x: 121, endPoint y: 167, distance: 11.1
click at [116, 171] on button "Continue" at bounding box center [144, 177] width 146 height 15
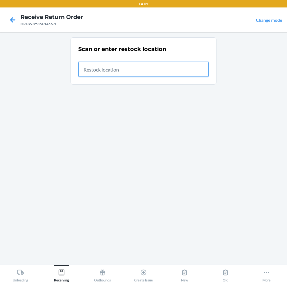
click at [195, 65] on input "text" at bounding box center [143, 69] width 130 height 15
type input "RTCART090"
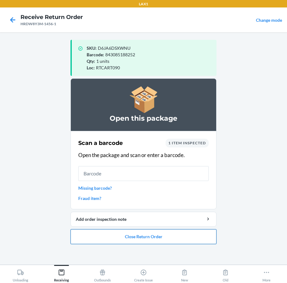
click at [173, 231] on button "Close Return Order" at bounding box center [144, 236] width 146 height 15
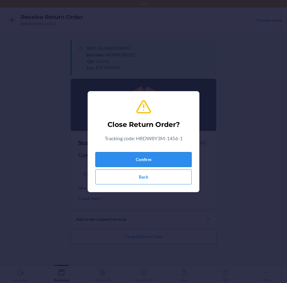
click at [183, 156] on button "Confirm" at bounding box center [143, 159] width 96 height 15
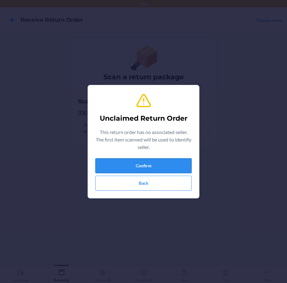
click at [182, 166] on button "Confirm" at bounding box center [143, 165] width 96 height 15
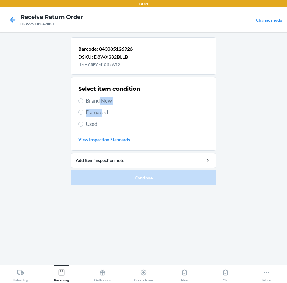
drag, startPoint x: 100, startPoint y: 99, endPoint x: 105, endPoint y: 127, distance: 28.8
click at [103, 111] on div "Select item condition Brand New Damaged Used View Inspection Standards" at bounding box center [143, 114] width 130 height 62
click at [80, 99] on input "Brand New" at bounding box center [80, 100] width 5 height 5
radio input "true"
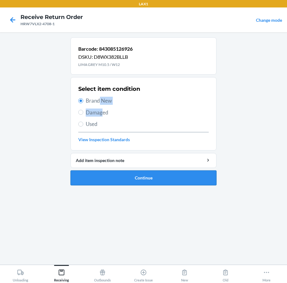
click at [98, 175] on button "Continue" at bounding box center [144, 177] width 146 height 15
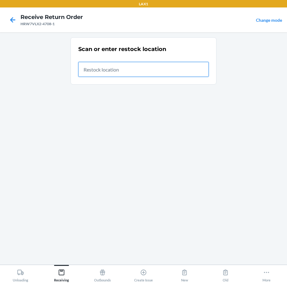
click at [175, 69] on input "text" at bounding box center [143, 69] width 130 height 15
type input "RTCART090"
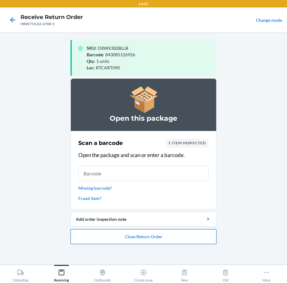
click at [121, 236] on button "Close Return Order" at bounding box center [144, 236] width 146 height 15
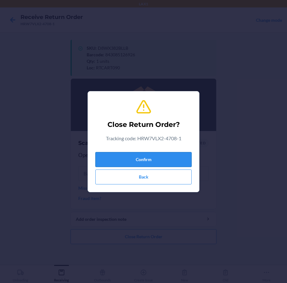
click at [151, 156] on button "Confirm" at bounding box center [143, 159] width 96 height 15
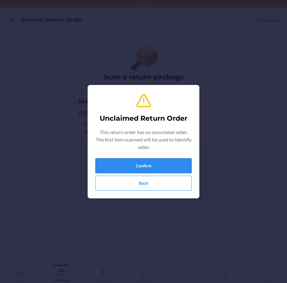
click at [151, 161] on button "Confirm" at bounding box center [143, 165] width 96 height 15
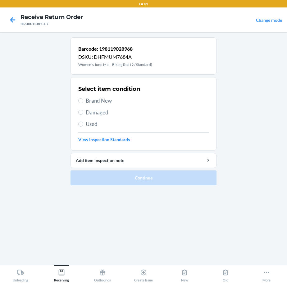
drag, startPoint x: 107, startPoint y: 103, endPoint x: 109, endPoint y: 110, distance: 7.6
click at [109, 108] on div "Select item condition Brand New Damaged Used View Inspection Standards" at bounding box center [143, 114] width 130 height 62
click at [79, 103] on label "Brand New" at bounding box center [143, 101] width 130 height 8
click at [79, 103] on input "Brand New" at bounding box center [80, 100] width 5 height 5
radio input "true"
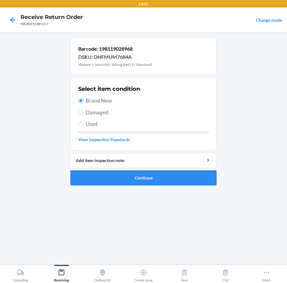
click at [94, 179] on button "Continue" at bounding box center [144, 177] width 146 height 15
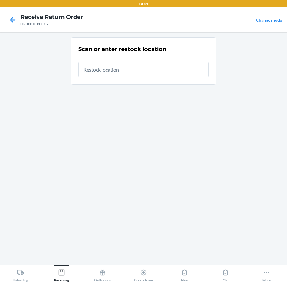
click at [138, 73] on input "text" at bounding box center [143, 69] width 130 height 15
type input "RTCART090"
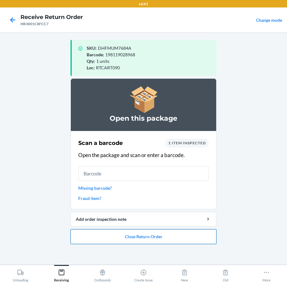
click at [164, 232] on button "Close Return Order" at bounding box center [144, 236] width 146 height 15
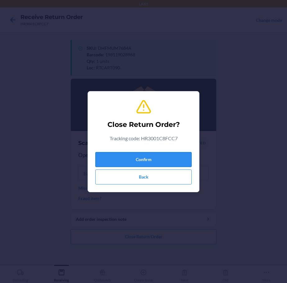
click at [173, 156] on button "Confirm" at bounding box center [143, 159] width 96 height 15
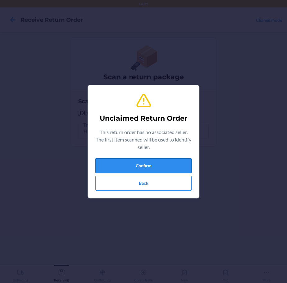
click at [163, 165] on button "Confirm" at bounding box center [143, 165] width 96 height 15
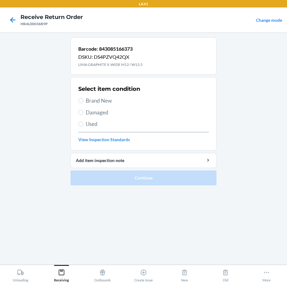
click at [87, 99] on span "Brand New" at bounding box center [147, 101] width 123 height 8
click at [83, 99] on input "Brand New" at bounding box center [80, 100] width 5 height 5
radio input "true"
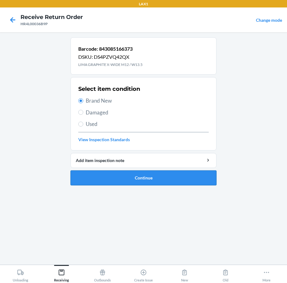
click at [108, 177] on button "Continue" at bounding box center [144, 177] width 146 height 15
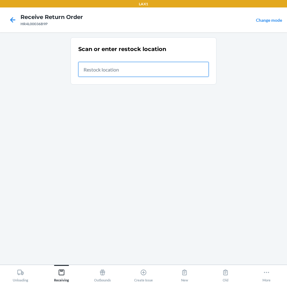
click at [136, 74] on input "text" at bounding box center [143, 69] width 130 height 15
type input "RTCART090"
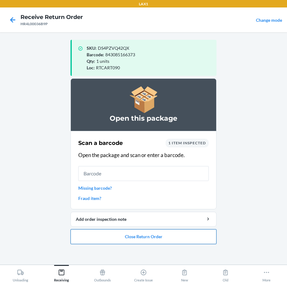
click at [118, 235] on button "Close Return Order" at bounding box center [144, 236] width 146 height 15
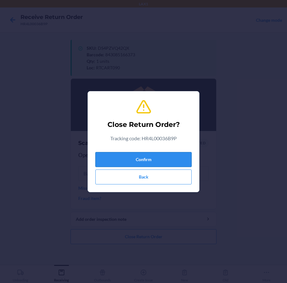
click at [138, 160] on button "Confirm" at bounding box center [143, 159] width 96 height 15
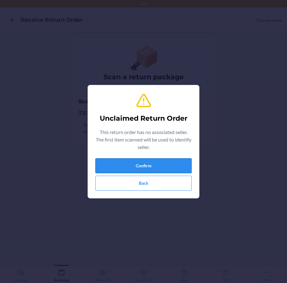
click at [138, 160] on button "Confirm" at bounding box center [143, 165] width 96 height 15
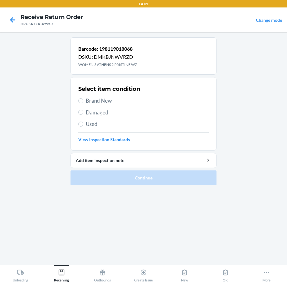
click at [87, 104] on span "Brand New" at bounding box center [147, 101] width 123 height 8
click at [83, 103] on input "Brand New" at bounding box center [80, 100] width 5 height 5
radio input "true"
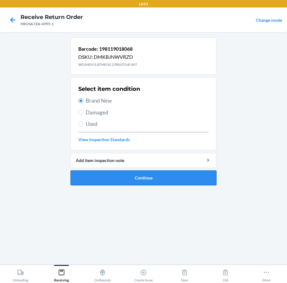
click at [107, 182] on button "Continue" at bounding box center [144, 177] width 146 height 15
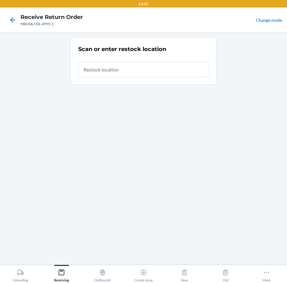
click at [174, 70] on input "text" at bounding box center [143, 69] width 130 height 15
type input "RTCART090"
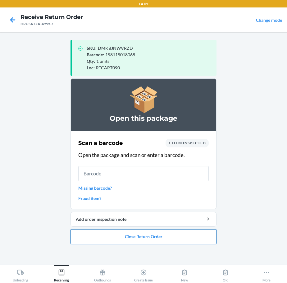
drag, startPoint x: 160, startPoint y: 238, endPoint x: 161, endPoint y: 234, distance: 3.5
click at [160, 236] on button "Close Return Order" at bounding box center [144, 236] width 146 height 15
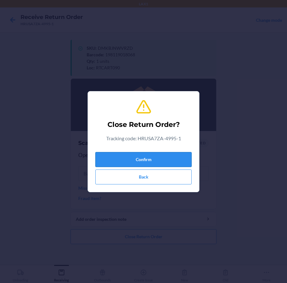
click at [160, 160] on button "Confirm" at bounding box center [143, 159] width 96 height 15
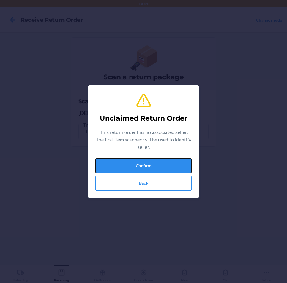
click at [160, 160] on button "Confirm" at bounding box center [143, 165] width 96 height 15
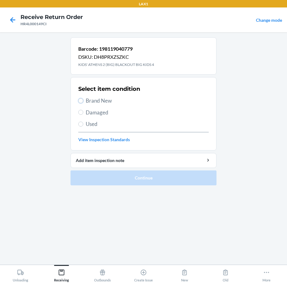
click at [80, 103] on input "Brand New" at bounding box center [80, 100] width 5 height 5
radio input "true"
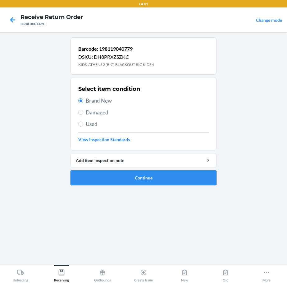
click at [119, 178] on button "Continue" at bounding box center [144, 177] width 146 height 15
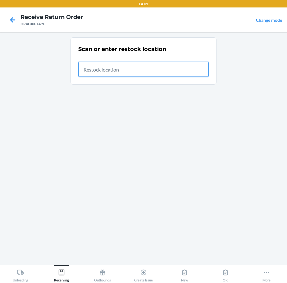
click at [148, 69] on input "text" at bounding box center [143, 69] width 130 height 15
type input "RTCART090"
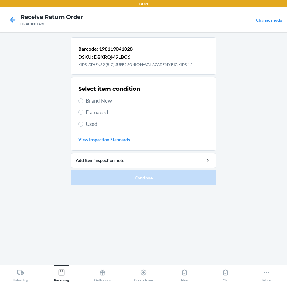
click at [90, 99] on span "Brand New" at bounding box center [147, 101] width 123 height 8
click at [83, 99] on input "Brand New" at bounding box center [80, 100] width 5 height 5
radio input "true"
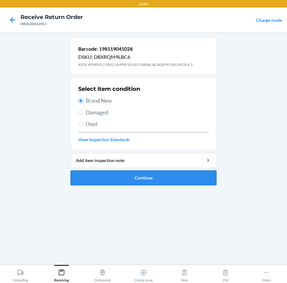
click at [122, 171] on button "Continue" at bounding box center [144, 177] width 146 height 15
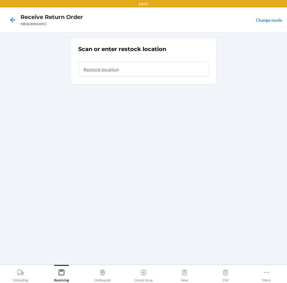
click at [153, 68] on input "text" at bounding box center [143, 69] width 130 height 15
